Goal: Task Accomplishment & Management: Use online tool/utility

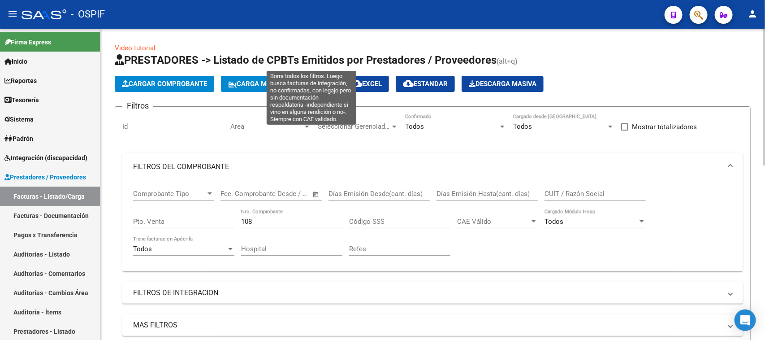
scroll to position [311, 0]
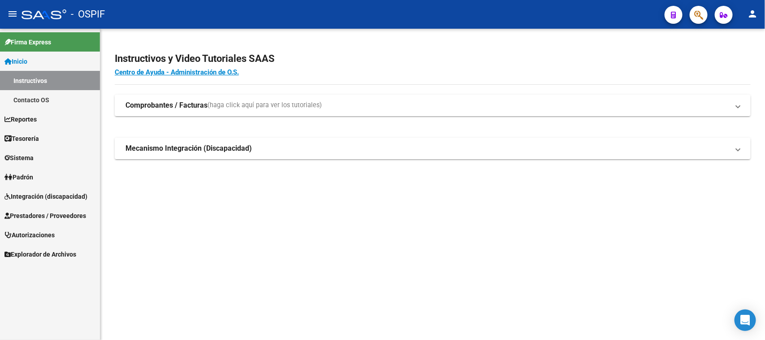
click at [77, 209] on link "Prestadores / Proveedores" at bounding box center [50, 215] width 100 height 19
click at [78, 215] on span "Prestadores / Proveedores" at bounding box center [45, 216] width 82 height 10
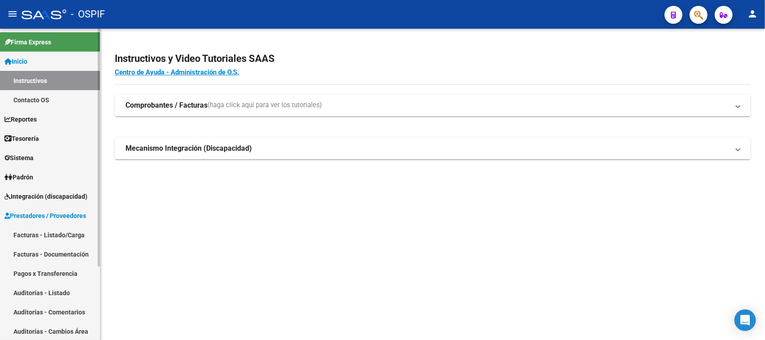
click at [77, 234] on link "Facturas - Listado/Carga" at bounding box center [50, 234] width 100 height 19
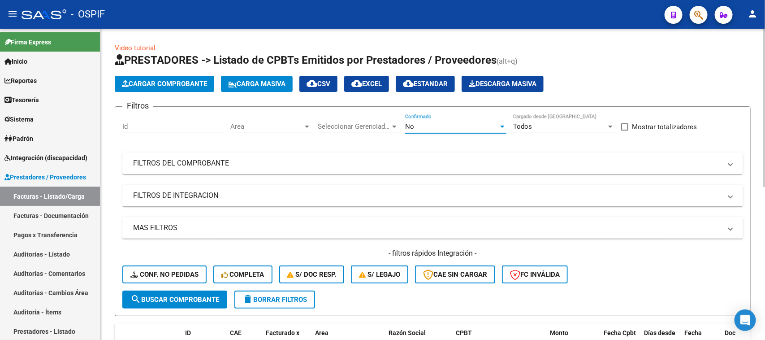
click at [503, 126] on div at bounding box center [502, 126] width 4 height 2
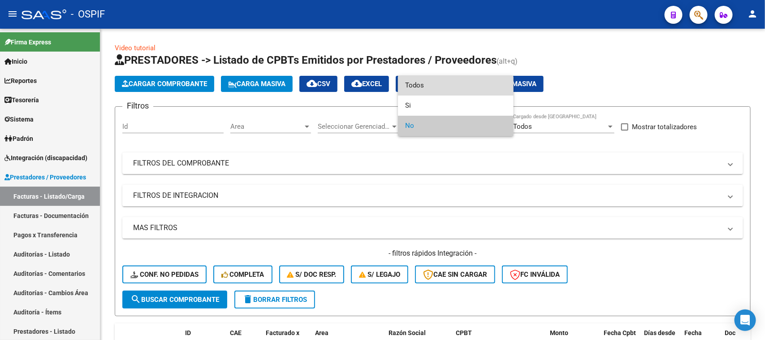
click at [420, 82] on span "Todos" at bounding box center [455, 85] width 101 height 20
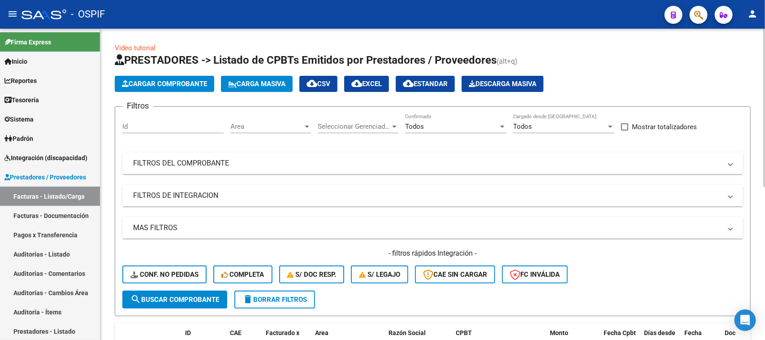
click at [232, 164] on mat-panel-title "FILTROS DEL COMPROBANTE" at bounding box center [427, 163] width 588 height 10
